Goal: Task Accomplishment & Management: Complete application form

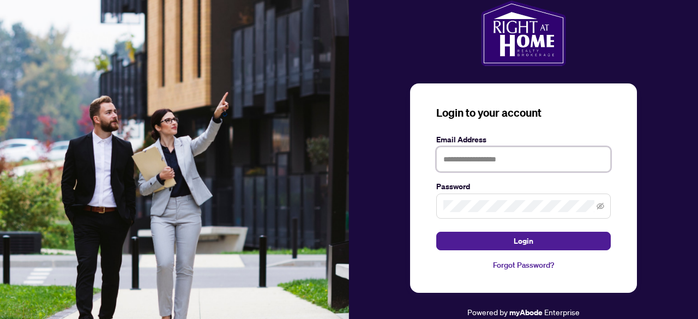
click at [490, 165] on input "text" at bounding box center [523, 159] width 175 height 25
type input "**********"
click at [436, 232] on button "Login" at bounding box center [523, 241] width 175 height 19
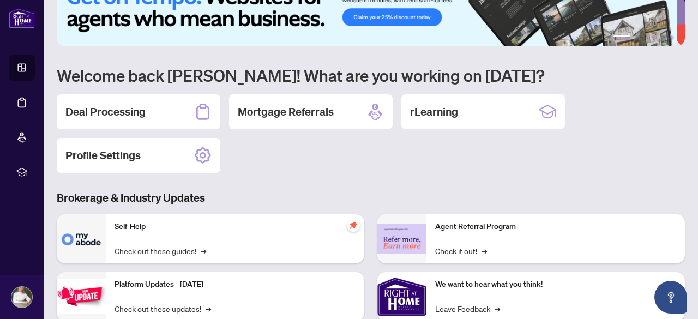
scroll to position [37, 0]
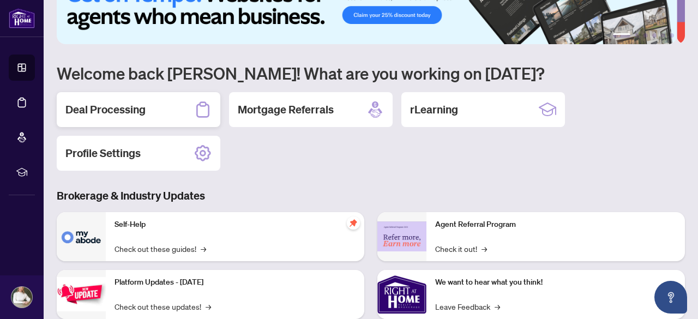
click at [131, 106] on h2 "Deal Processing" at bounding box center [105, 109] width 80 height 15
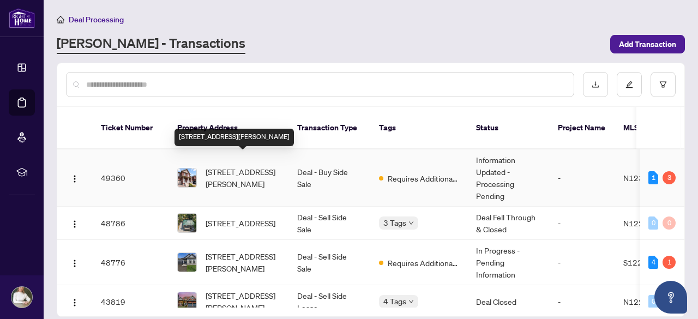
click at [243, 166] on span "[STREET_ADDRESS][PERSON_NAME]" at bounding box center [243, 178] width 74 height 24
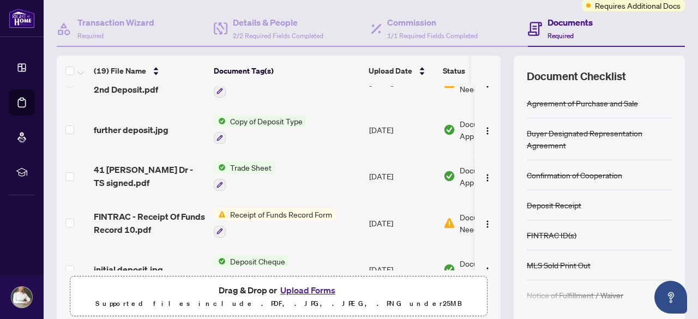
scroll to position [309, 0]
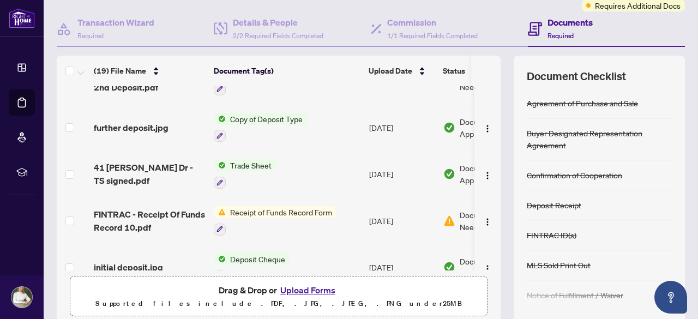
click at [313, 210] on span "Receipt of Funds Record Form" at bounding box center [281, 212] width 111 height 12
click at [483, 220] on button "button" at bounding box center [487, 220] width 17 height 17
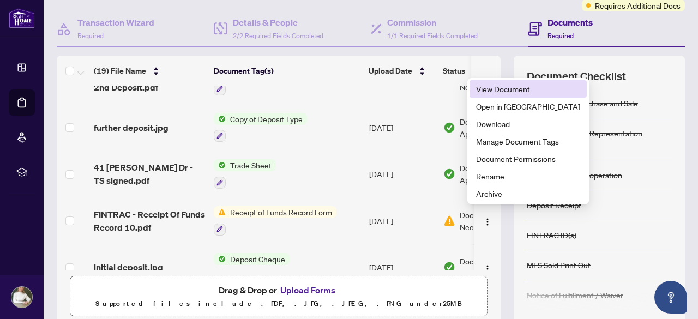
click at [495, 87] on span "View Document" at bounding box center [528, 89] width 104 height 12
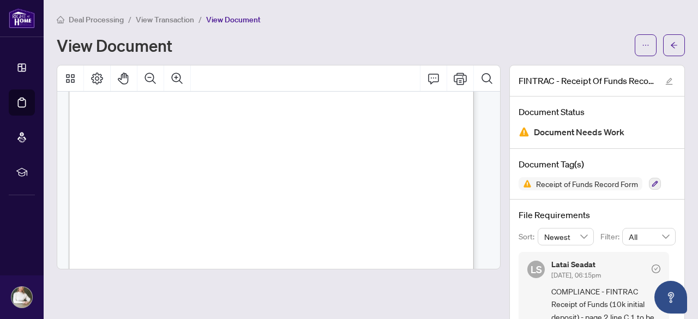
scroll to position [65, 0]
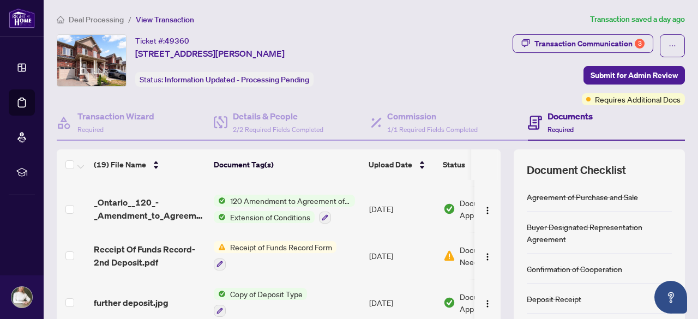
scroll to position [230, 0]
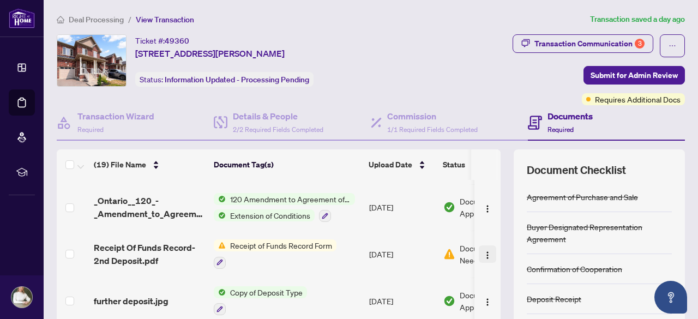
click at [483, 251] on img "button" at bounding box center [487, 255] width 9 height 9
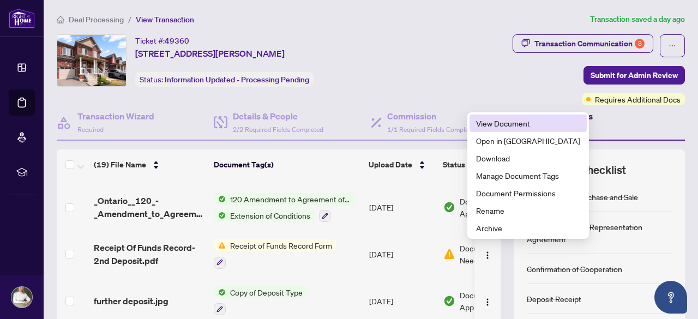
click at [492, 128] on span "View Document" at bounding box center [528, 123] width 104 height 12
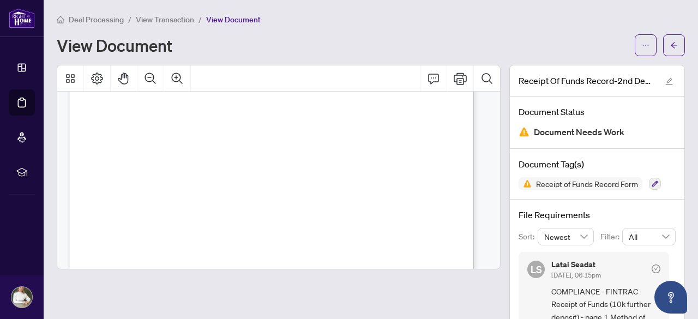
scroll to position [227, 0]
click at [83, 19] on span "Deal Processing" at bounding box center [96, 20] width 55 height 10
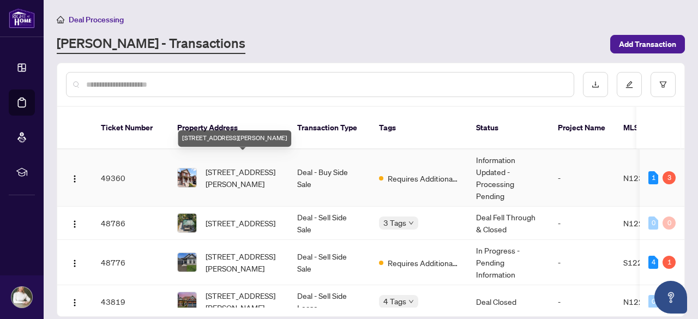
click at [223, 166] on span "[STREET_ADDRESS][PERSON_NAME]" at bounding box center [243, 178] width 74 height 24
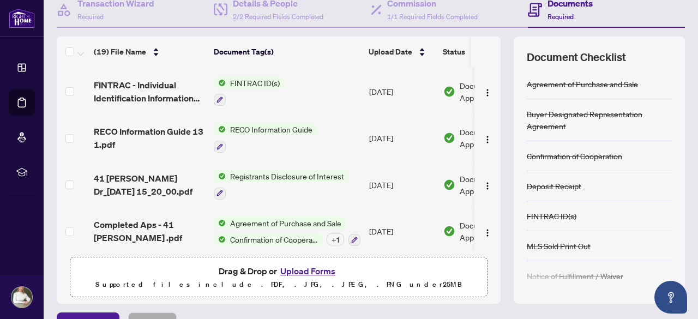
scroll to position [136, 0]
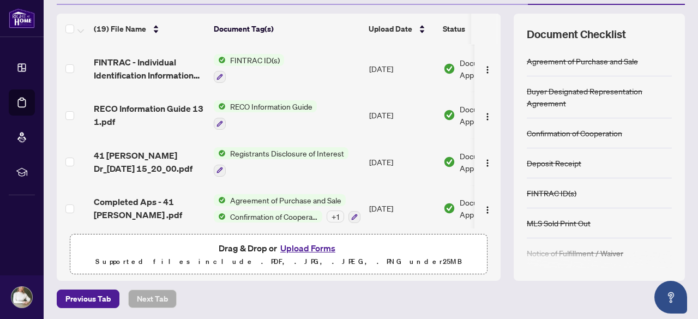
click at [302, 251] on button "Upload Forms" at bounding box center [308, 248] width 62 height 14
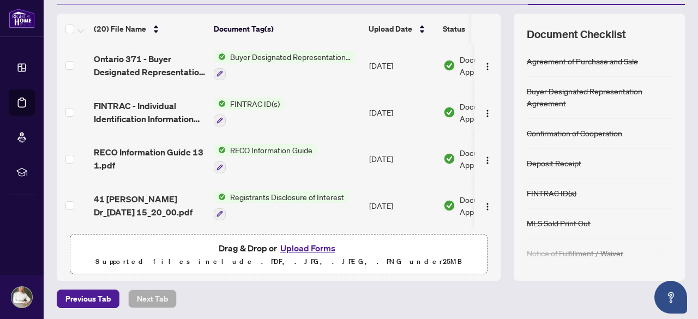
click at [296, 245] on button "Upload Forms" at bounding box center [308, 248] width 62 height 14
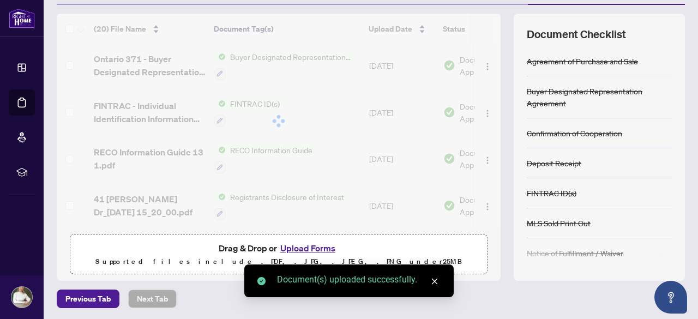
drag, startPoint x: 489, startPoint y: 178, endPoint x: 506, endPoint y: 28, distance: 150.9
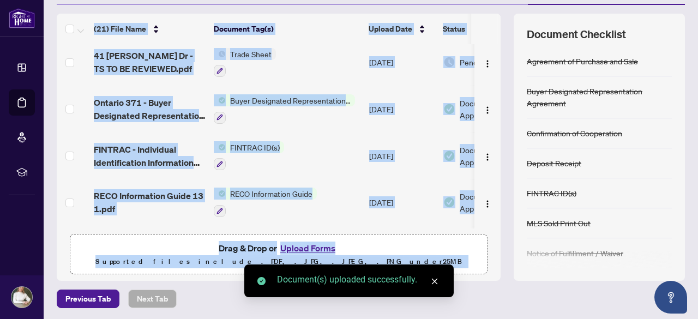
click at [489, 186] on td at bounding box center [487, 202] width 26 height 47
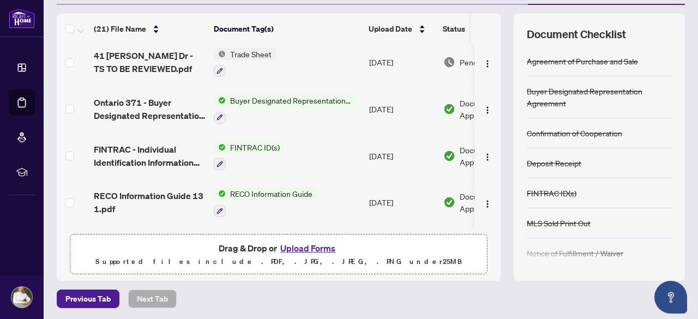
scroll to position [0, 0]
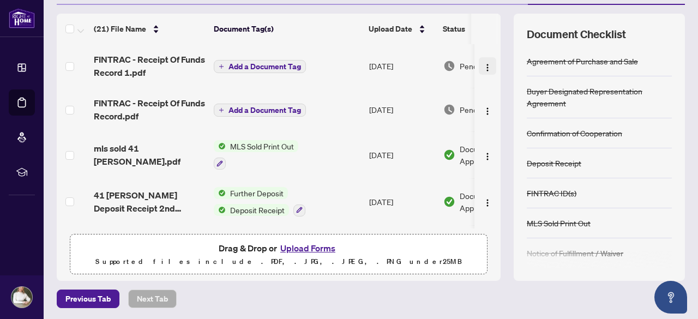
click at [483, 65] on img "button" at bounding box center [487, 67] width 9 height 9
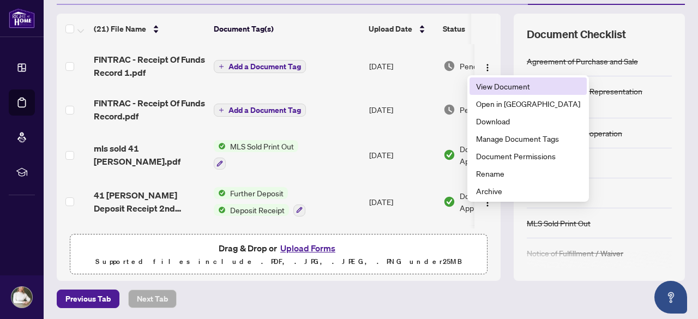
click at [480, 85] on span "View Document" at bounding box center [528, 86] width 104 height 12
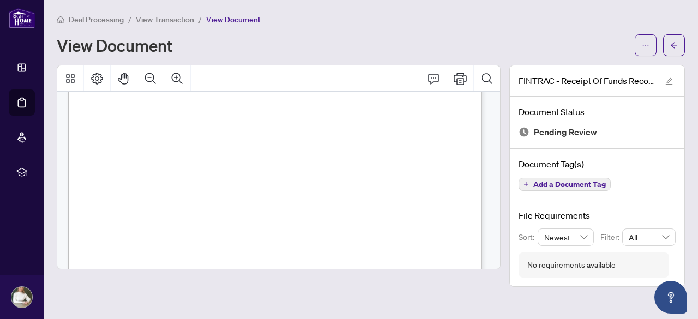
scroll to position [116, 0]
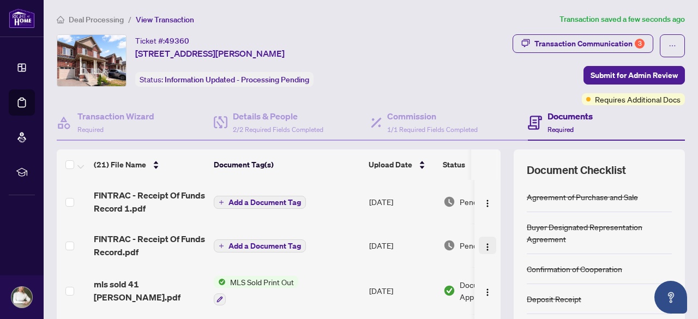
click at [483, 248] on img "button" at bounding box center [487, 247] width 9 height 9
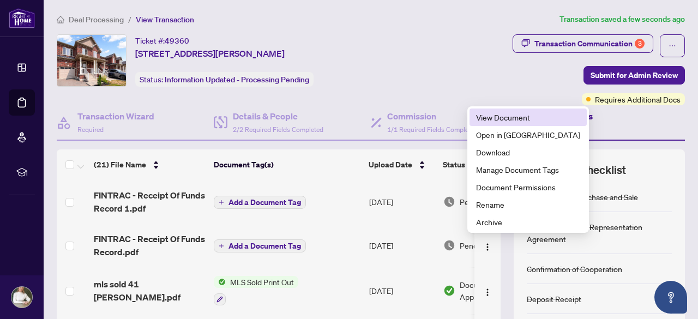
click at [491, 120] on span "View Document" at bounding box center [528, 117] width 104 height 12
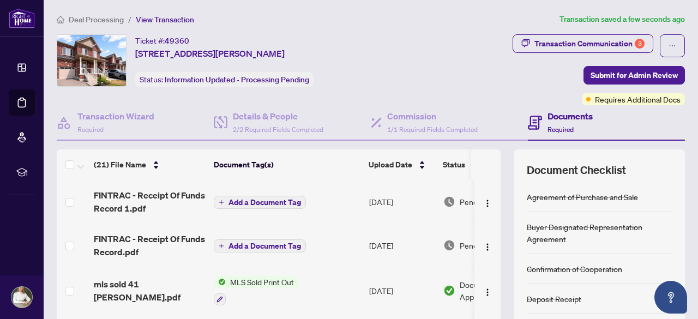
click at [249, 204] on span "Add a Document Tag" at bounding box center [265, 203] width 73 height 8
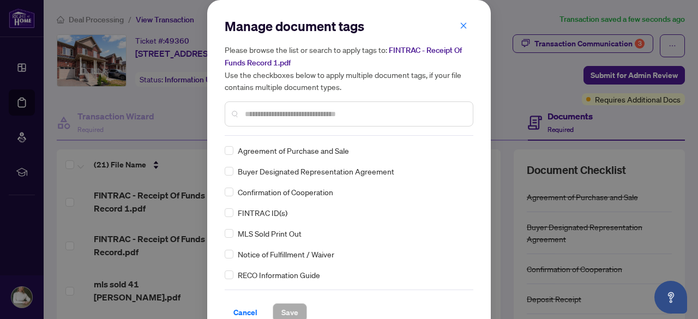
click at [269, 124] on div at bounding box center [349, 113] width 249 height 25
click at [266, 115] on input "text" at bounding box center [354, 114] width 219 height 12
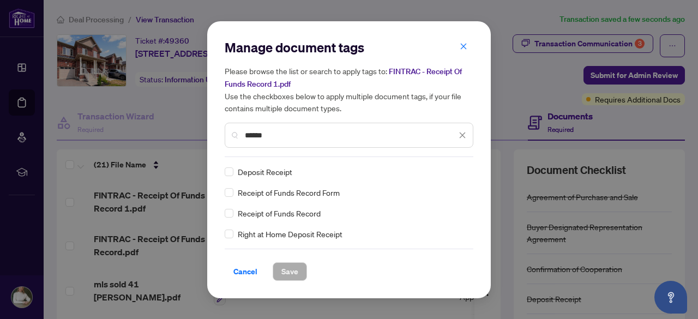
type input "******"
click at [291, 275] on span "Save" at bounding box center [289, 271] width 17 height 17
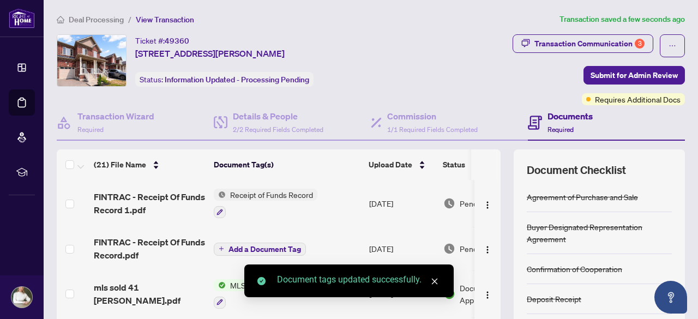
click at [262, 245] on span "Add a Document Tag" at bounding box center [265, 249] width 73 height 8
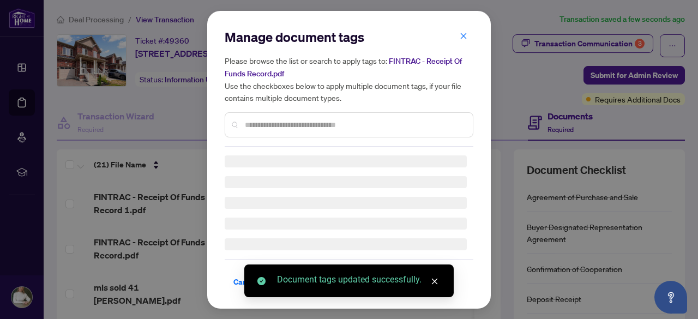
click at [274, 121] on div at bounding box center [349, 124] width 249 height 25
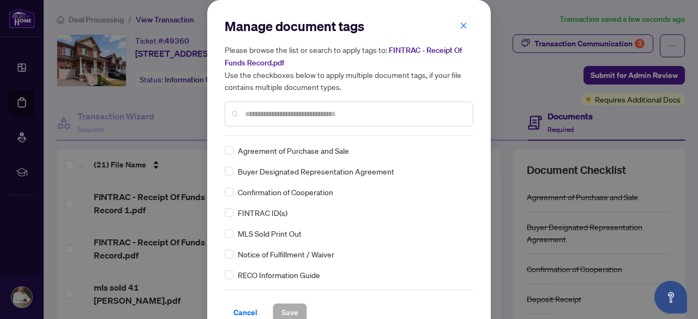
click at [274, 121] on div at bounding box center [349, 113] width 249 height 25
click at [269, 113] on input "text" at bounding box center [354, 114] width 219 height 12
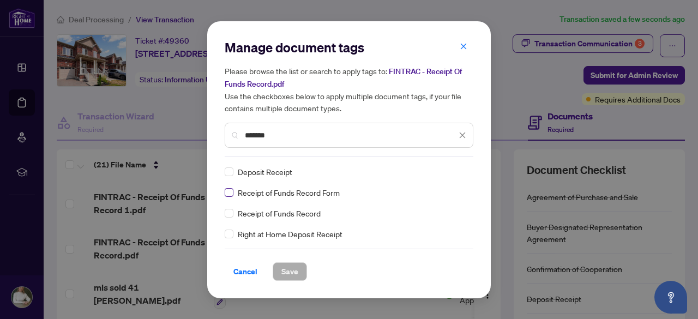
type input "*******"
click at [292, 268] on span "Save" at bounding box center [289, 271] width 17 height 17
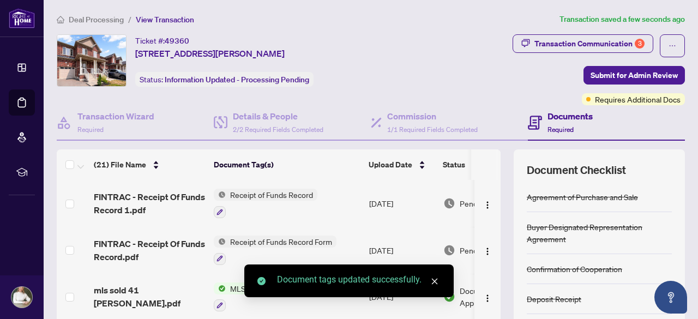
click at [241, 238] on span "Receipt of Funds Record Form" at bounding box center [281, 242] width 111 height 12
click at [435, 282] on icon "close" at bounding box center [435, 282] width 8 height 8
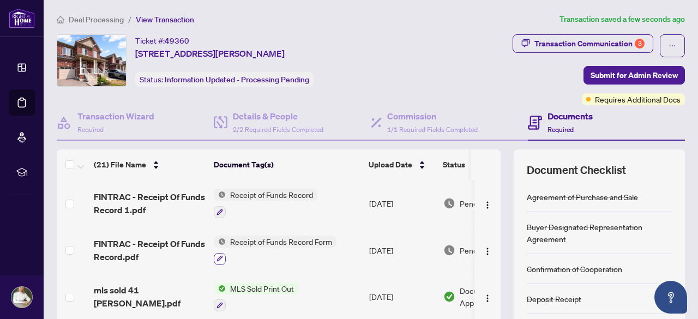
click at [220, 257] on icon "button" at bounding box center [220, 259] width 6 height 6
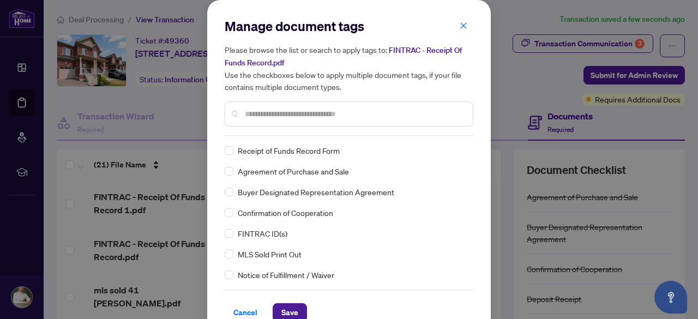
click at [267, 114] on input "text" at bounding box center [354, 114] width 219 height 12
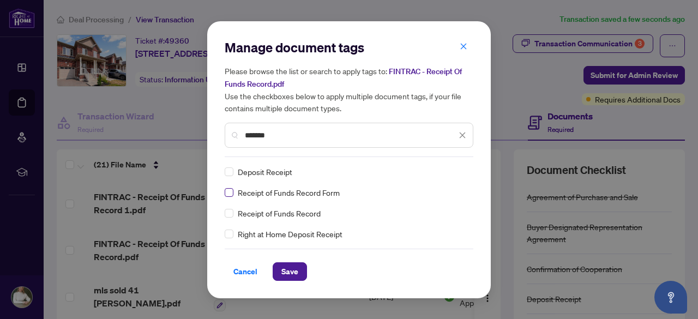
type input "*******"
click at [235, 212] on div "Receipt of Funds Record" at bounding box center [346, 213] width 242 height 12
click at [464, 136] on icon "close" at bounding box center [463, 135] width 6 height 6
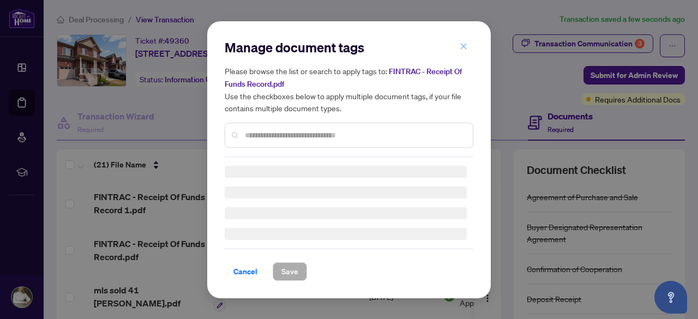
click at [461, 45] on icon "close" at bounding box center [464, 47] width 6 height 6
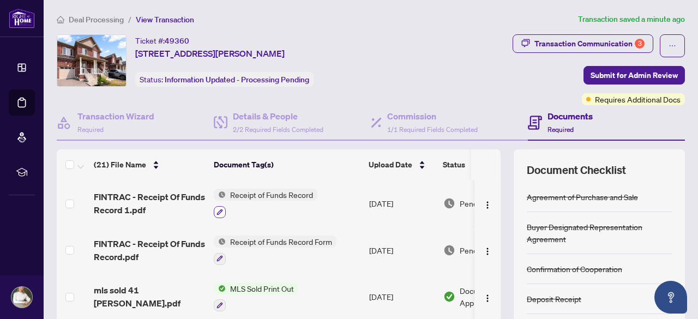
click at [221, 210] on icon "button" at bounding box center [220, 212] width 7 height 7
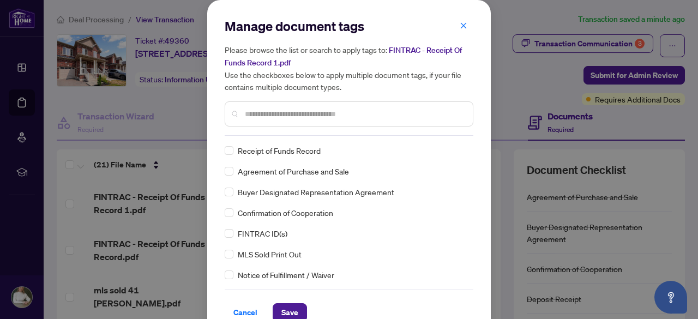
click at [260, 109] on input "text" at bounding box center [354, 114] width 219 height 12
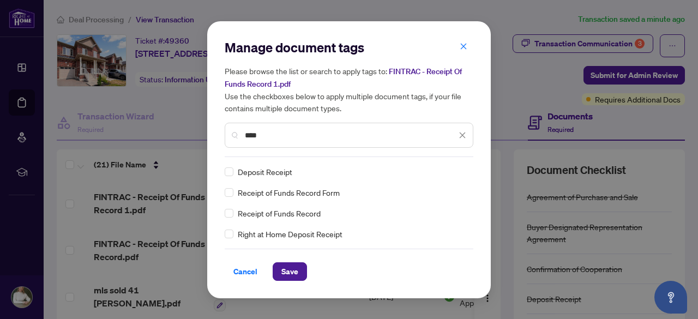
type input "****"
click at [233, 195] on div "Receipt of Funds Record Form" at bounding box center [346, 193] width 242 height 12
click at [288, 265] on span "Save" at bounding box center [289, 271] width 17 height 17
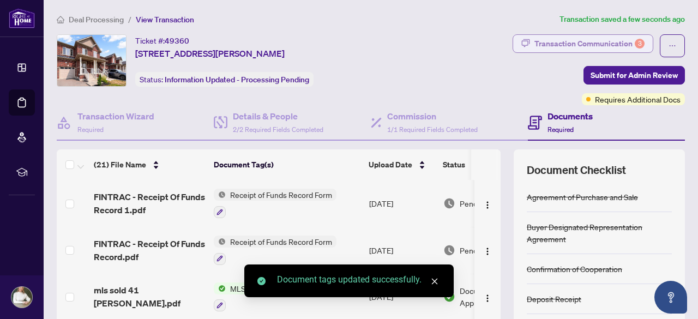
click at [551, 41] on div "Transaction Communication 3" at bounding box center [589, 43] width 110 height 17
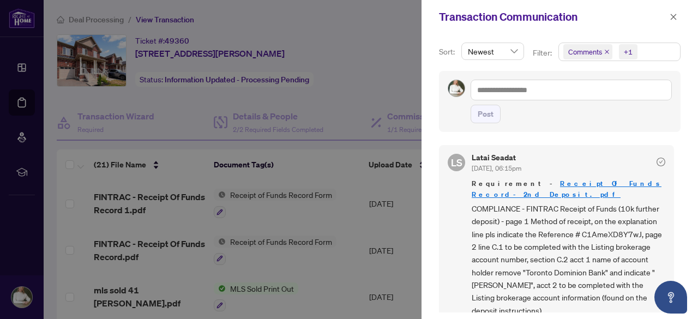
scroll to position [7, 0]
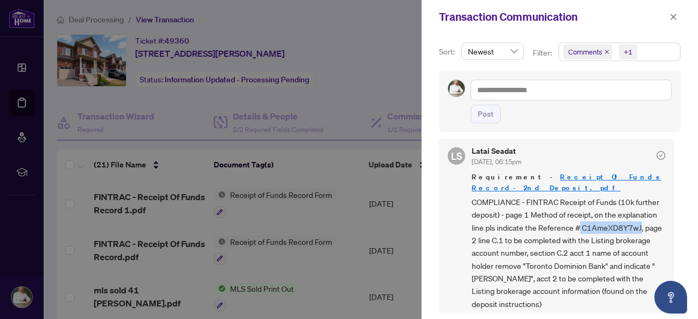
drag, startPoint x: 580, startPoint y: 213, endPoint x: 640, endPoint y: 213, distance: 60.0
click at [640, 213] on span "COMPLIANCE - FINTRAC Receipt of Funds (10k further deposit) - page 1 Method of …" at bounding box center [569, 253] width 194 height 115
drag, startPoint x: 663, startPoint y: 218, endPoint x: 480, endPoint y: 221, distance: 182.7
click at [480, 221] on span "COMPLIANCE - FINTRAC Receipt of Funds (10k further deposit) - page 1 Method of …" at bounding box center [569, 253] width 194 height 115
click at [578, 225] on span "COMPLIANCE - FINTRAC Receipt of Funds (10k further deposit) - page 1 Method of …" at bounding box center [569, 253] width 194 height 115
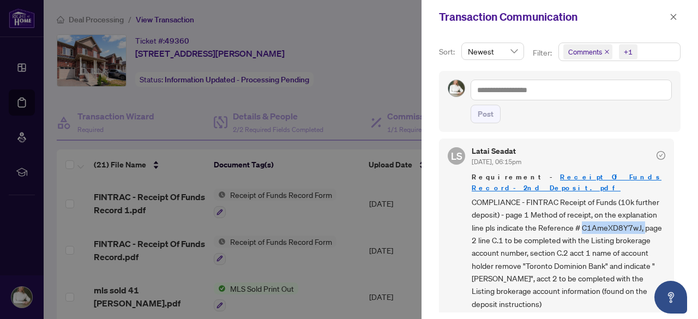
drag, startPoint x: 581, startPoint y: 217, endPoint x: 643, endPoint y: 215, distance: 61.6
click at [643, 215] on span "COMPLIANCE - FINTRAC Receipt of Funds (10k further deposit) - page 1 Method of …" at bounding box center [569, 253] width 194 height 115
click at [644, 217] on span "COMPLIANCE - FINTRAC Receipt of Funds (10k further deposit) - page 1 Method of …" at bounding box center [569, 253] width 194 height 115
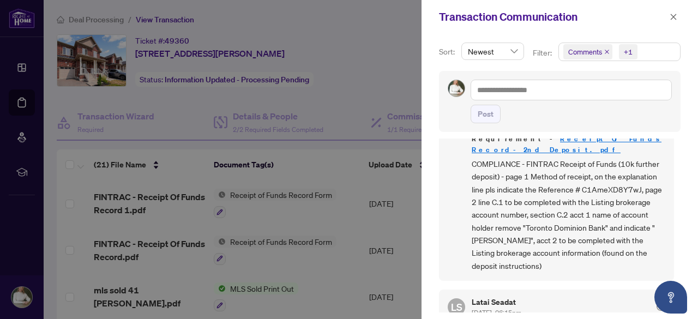
scroll to position [38, 0]
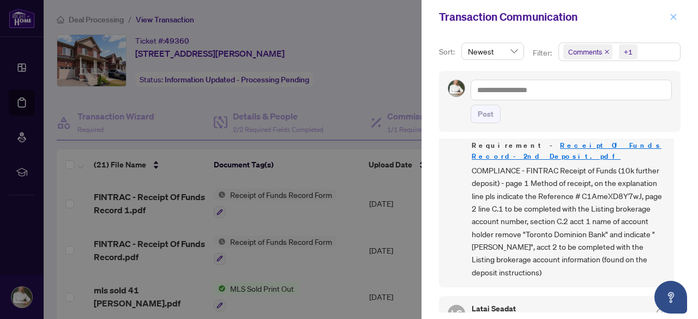
click at [673, 16] on icon "close" at bounding box center [674, 17] width 6 height 6
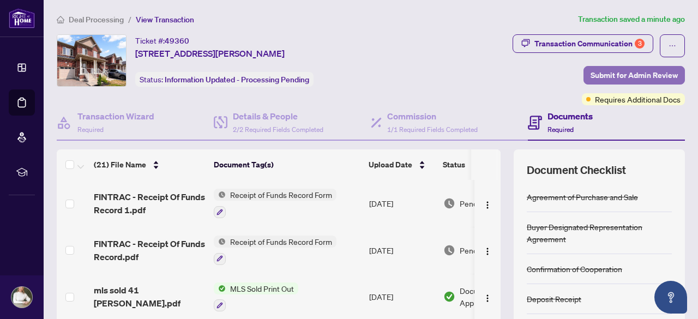
click at [601, 73] on span "Submit for Admin Review" at bounding box center [634, 75] width 87 height 17
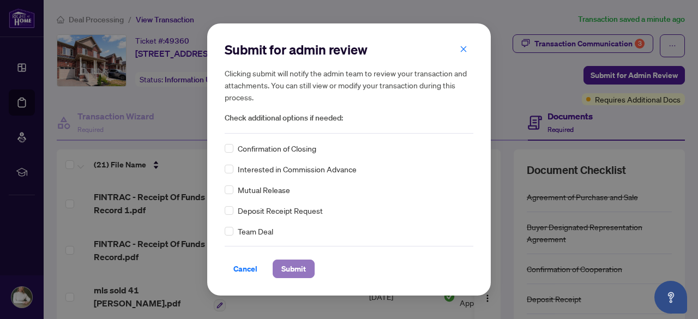
click at [288, 269] on span "Submit" at bounding box center [293, 268] width 25 height 17
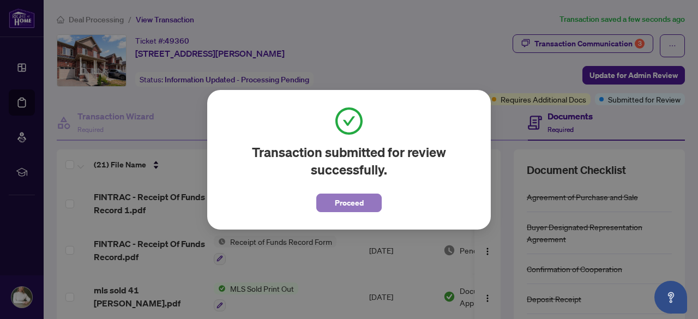
click at [351, 196] on span "Proceed" at bounding box center [349, 202] width 29 height 17
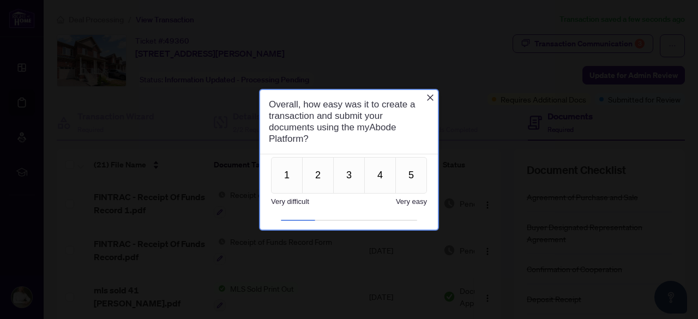
scroll to position [0, 0]
click at [407, 176] on button "5" at bounding box center [411, 175] width 32 height 37
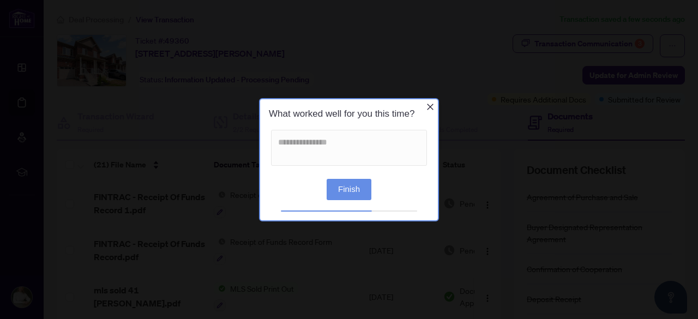
click at [339, 192] on button "Finish" at bounding box center [349, 188] width 45 height 21
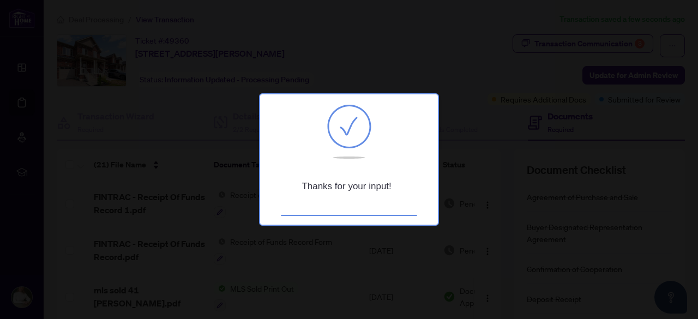
click at [438, 57] on div at bounding box center [349, 159] width 698 height 319
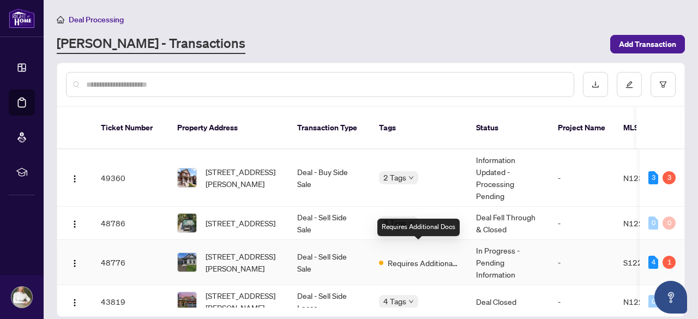
click at [416, 257] on span "Requires Additional Docs" at bounding box center [423, 263] width 71 height 12
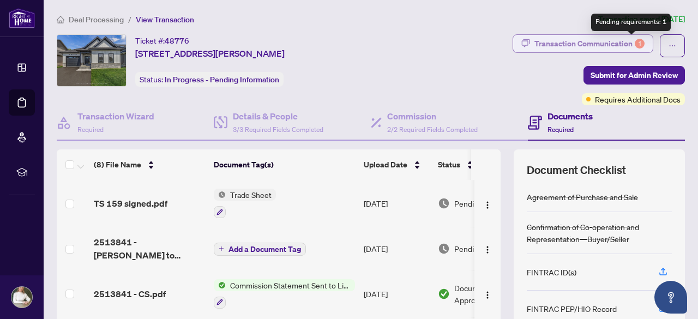
click at [635, 40] on div "1" at bounding box center [640, 44] width 10 height 10
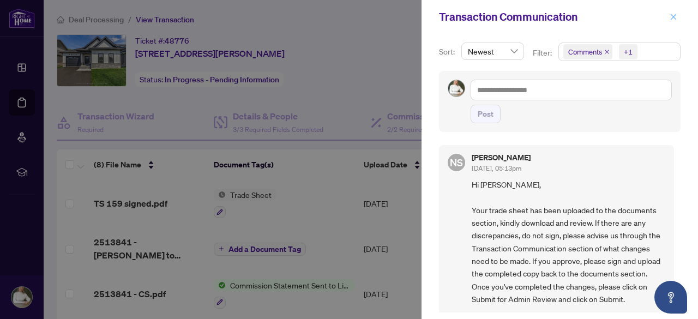
click at [675, 15] on icon "close" at bounding box center [674, 17] width 6 height 6
